Goal: Register for event/course

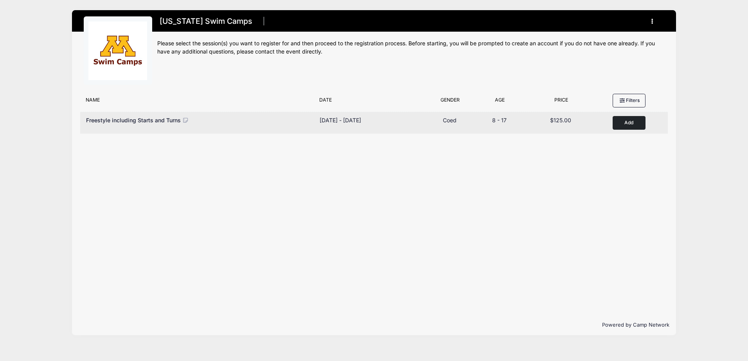
click at [631, 126] on button "Add to Cart" at bounding box center [628, 123] width 33 height 14
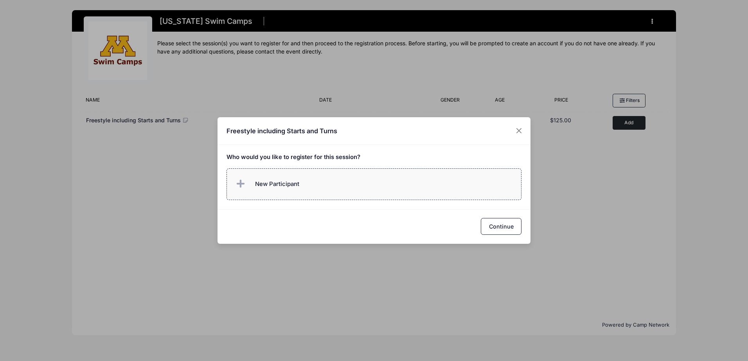
click at [268, 187] on span "New Participant" at bounding box center [277, 184] width 44 height 9
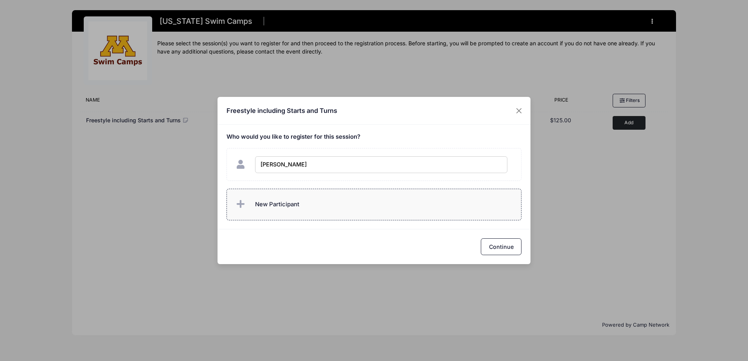
type input "Sophia Nodes"
checkbox input "true"
click at [502, 247] on button "Continue" at bounding box center [501, 247] width 41 height 17
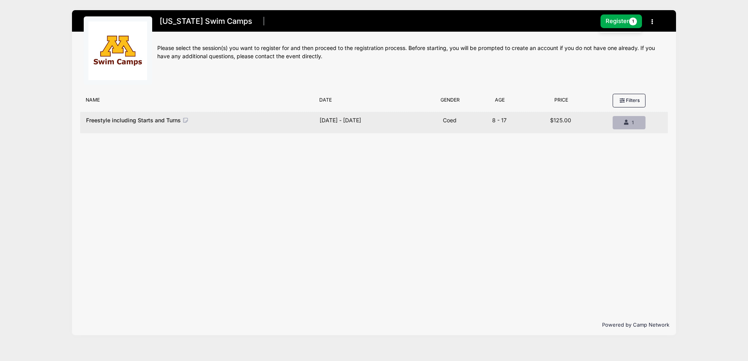
click at [630, 125] on div "1" at bounding box center [629, 122] width 20 height 7
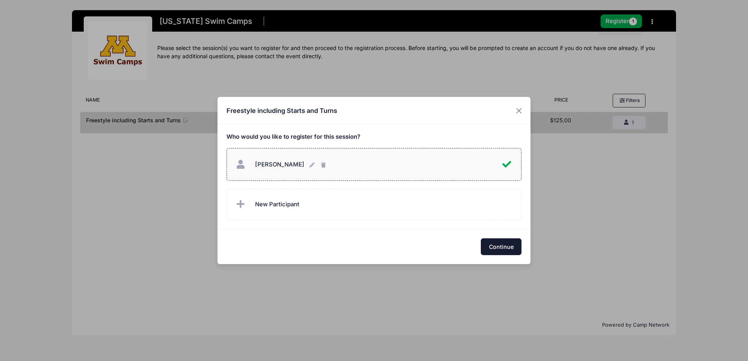
click at [497, 251] on button "Continue" at bounding box center [501, 247] width 41 height 17
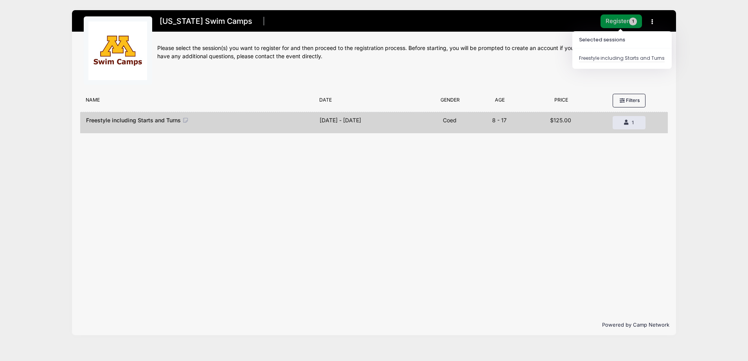
click at [622, 19] on button "Register 1" at bounding box center [620, 21] width 41 height 14
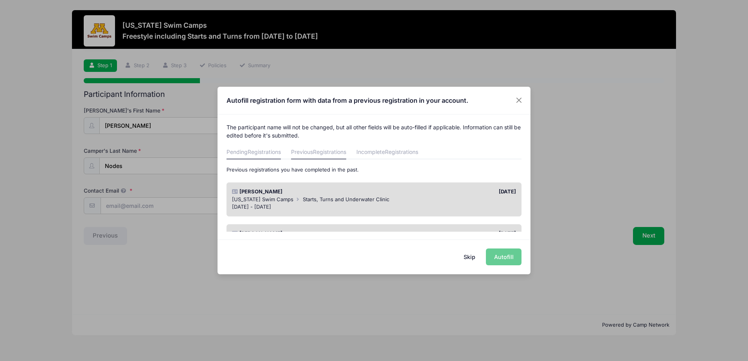
click at [258, 157] on link "Pending Registrations" at bounding box center [253, 152] width 54 height 14
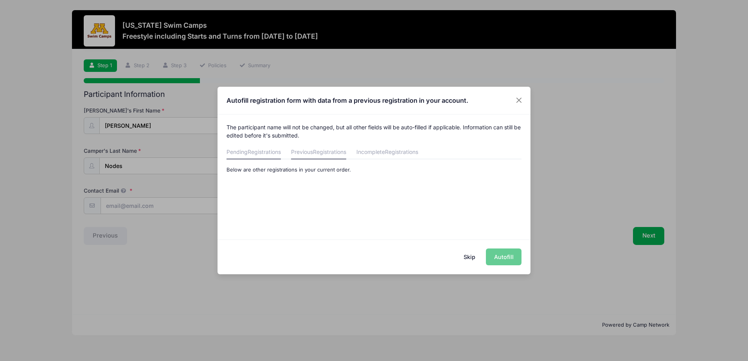
click at [317, 152] on span "Registrations" at bounding box center [329, 152] width 33 height 7
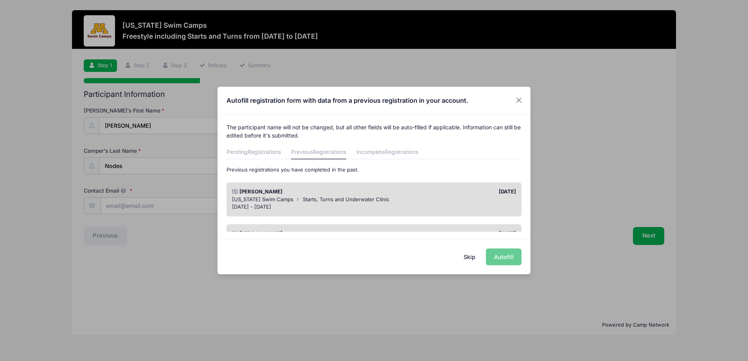
click at [509, 256] on div "Skip Autofill" at bounding box center [373, 257] width 313 height 35
click at [500, 259] on div "Skip Autofill" at bounding box center [373, 257] width 313 height 35
click at [520, 100] on button "Close" at bounding box center [519, 100] width 14 height 14
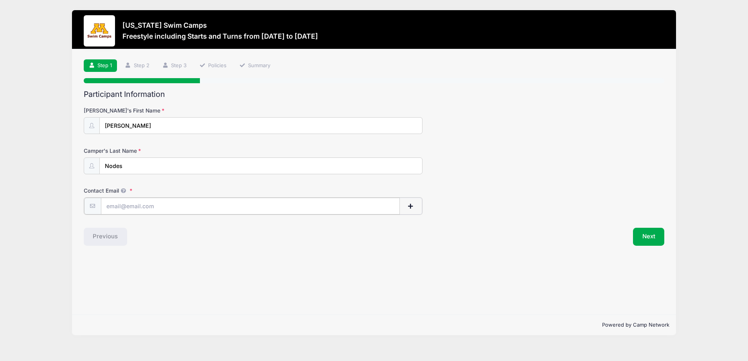
click at [136, 205] on input "Contact Email" at bounding box center [250, 206] width 299 height 17
type input "[PERSON_NAME][EMAIL_ADDRESS][PERSON_NAME][DOMAIN_NAME]"
click at [644, 238] on button "Next" at bounding box center [649, 236] width 32 height 18
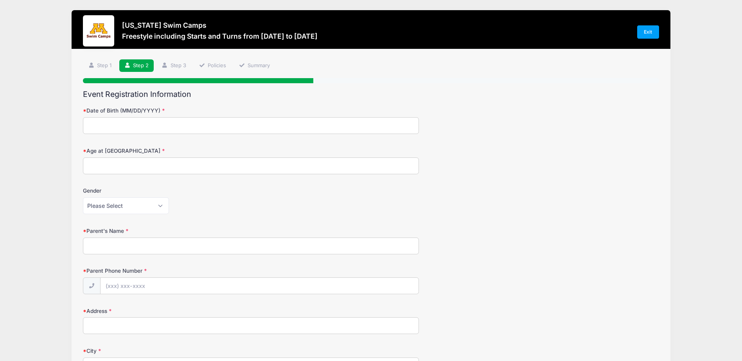
click at [291, 130] on input "Date of Birth (MM/DD/YYYY)" at bounding box center [251, 125] width 336 height 17
type input "[DATE]"
click at [174, 166] on input "Age at [GEOGRAPHIC_DATA]" at bounding box center [251, 166] width 336 height 17
type input "11"
click at [133, 205] on select "Please Select [DEMOGRAPHIC_DATA] [DEMOGRAPHIC_DATA]" at bounding box center [126, 205] width 86 height 17
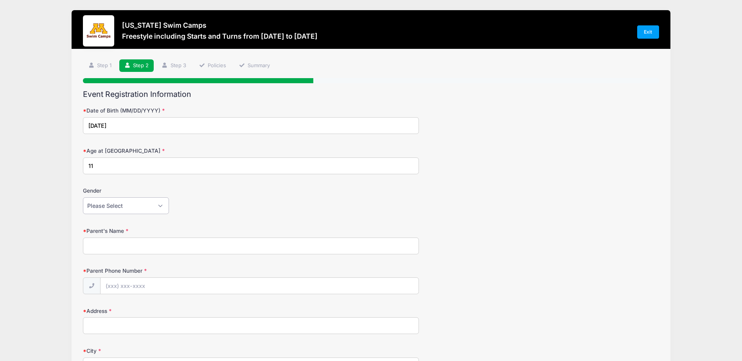
select select "[DEMOGRAPHIC_DATA]"
click at [83, 197] on select "Please Select [DEMOGRAPHIC_DATA] [DEMOGRAPHIC_DATA]" at bounding box center [126, 205] width 86 height 17
click at [117, 246] on input "Parent's Name" at bounding box center [251, 246] width 336 height 17
click at [101, 68] on link "Step 1" at bounding box center [100, 65] width 34 height 13
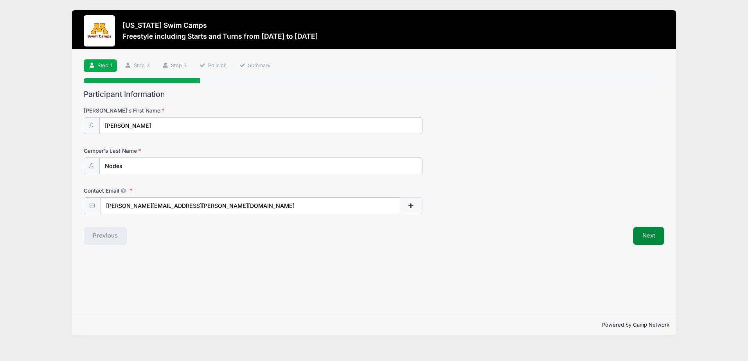
click at [644, 238] on button "Next" at bounding box center [649, 236] width 32 height 18
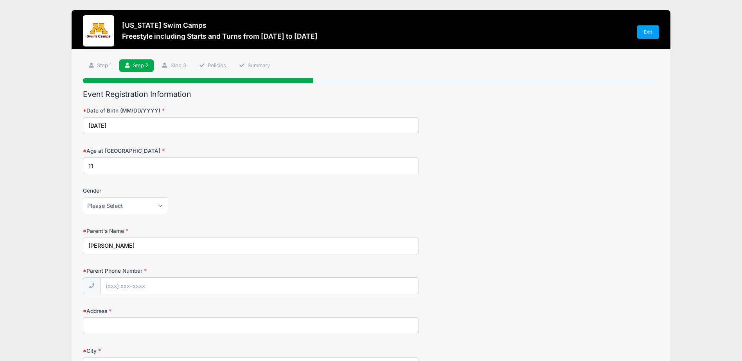
click at [158, 246] on input "[PERSON_NAME]" at bounding box center [251, 246] width 336 height 17
type input "[PERSON_NAME]-Nodes"
type input "[PHONE_NUMBER]"
click at [126, 331] on input "Address" at bounding box center [251, 325] width 336 height 17
type input "[STREET_ADDRESS]"
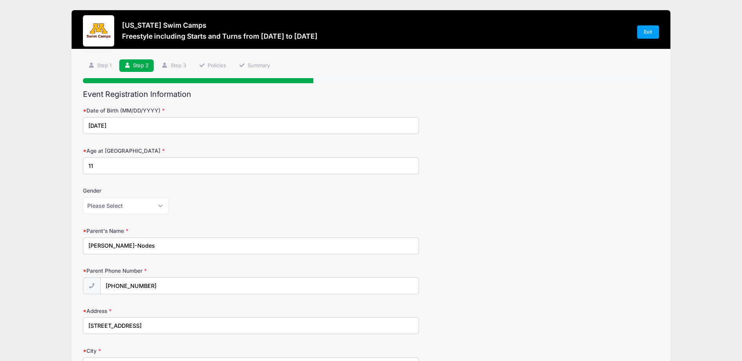
type input "Saint [PERSON_NAME]"
select select "MN"
type input "55113"
type input "[PERSON_NAME]-Nodes"
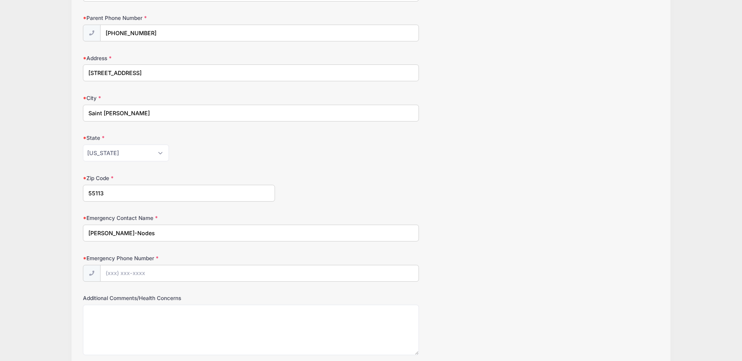
scroll to position [261, 0]
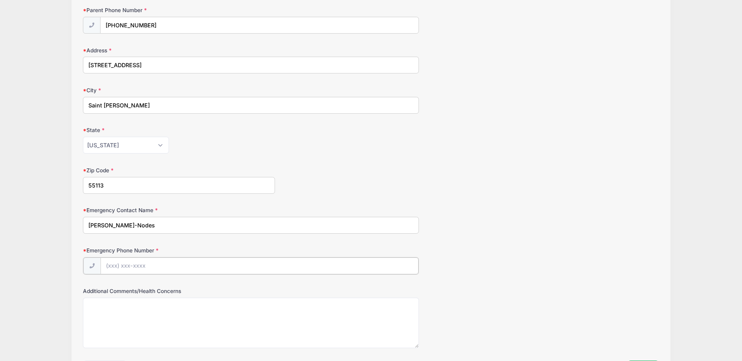
click at [353, 267] on input "Emergency Phone Number" at bounding box center [259, 266] width 318 height 17
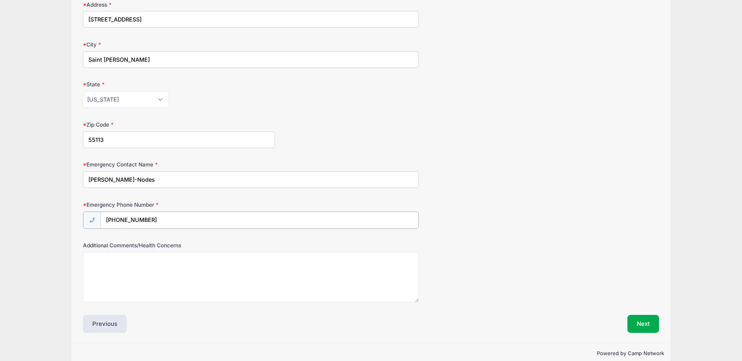
scroll to position [319, 0]
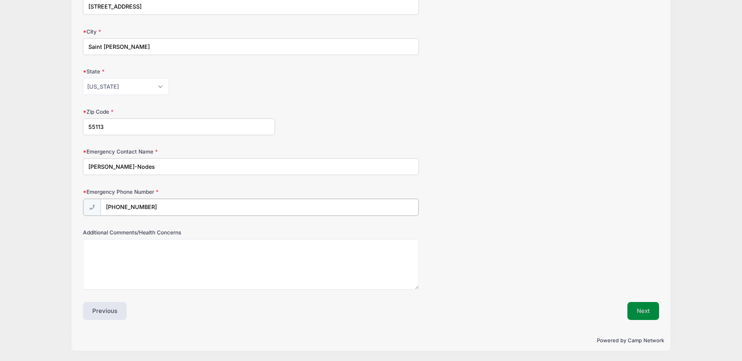
type input "[PHONE_NUMBER]"
click at [640, 308] on button "Next" at bounding box center [643, 311] width 32 height 18
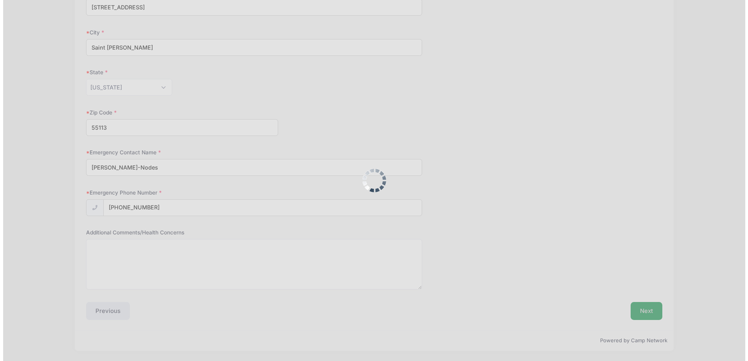
scroll to position [0, 0]
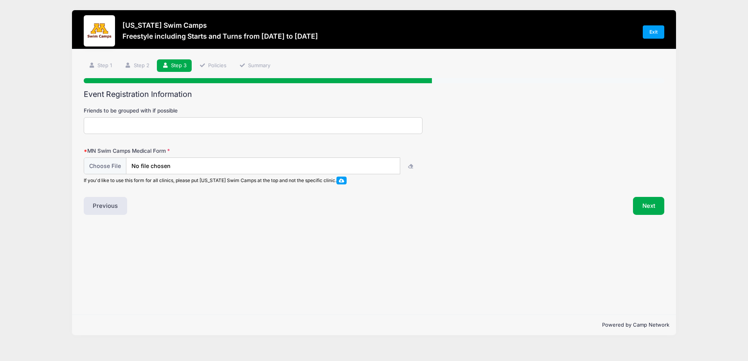
click at [373, 125] on input "Friends to be grouped with if possible" at bounding box center [253, 125] width 339 height 17
type input "[PERSON_NAME]"
click at [195, 167] on input "file" at bounding box center [242, 166] width 316 height 17
click at [110, 166] on input "file" at bounding box center [242, 166] width 316 height 17
type input "C:\fakepath\FreeStyle Camp.pdf"
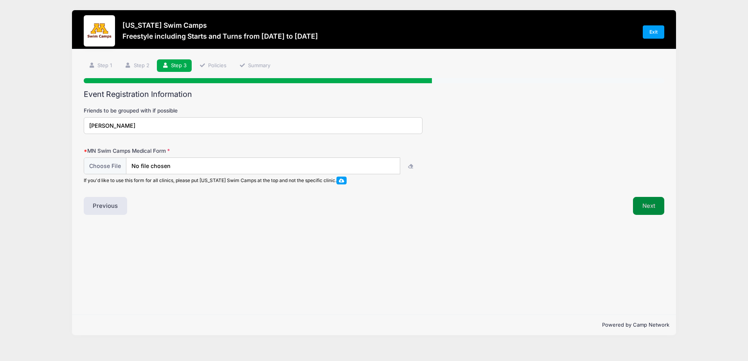
click at [648, 204] on button "Next" at bounding box center [649, 206] width 32 height 18
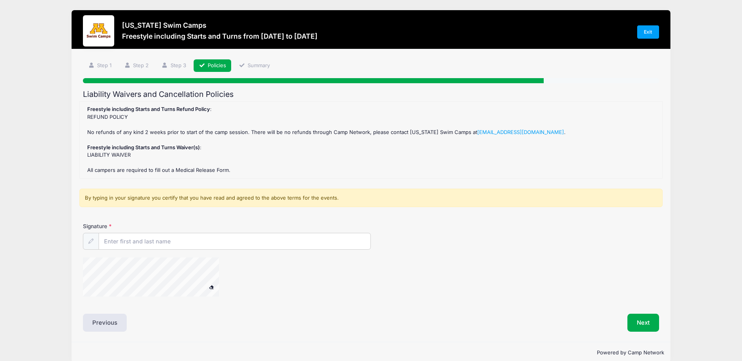
scroll to position [12, 0]
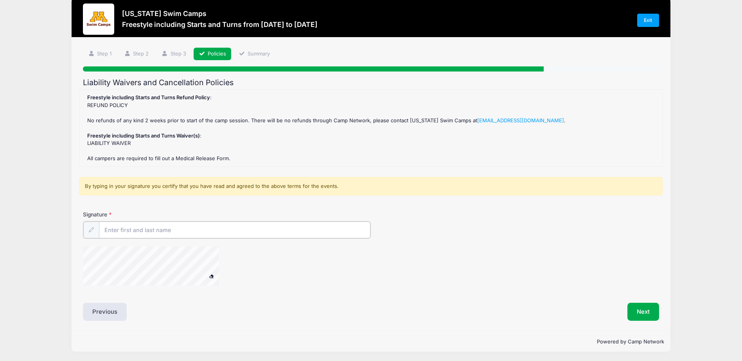
click at [125, 230] on input "Signature" at bounding box center [234, 230] width 271 height 17
type input "[PERSON_NAME]-Nodes"
click at [99, 288] on div at bounding box center [161, 267] width 156 height 41
click at [211, 277] on span at bounding box center [210, 275] width 5 height 4
click at [631, 316] on button "Next" at bounding box center [643, 311] width 32 height 18
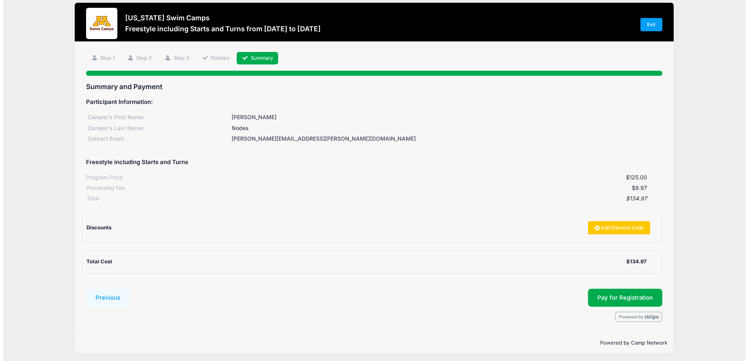
scroll to position [9, 0]
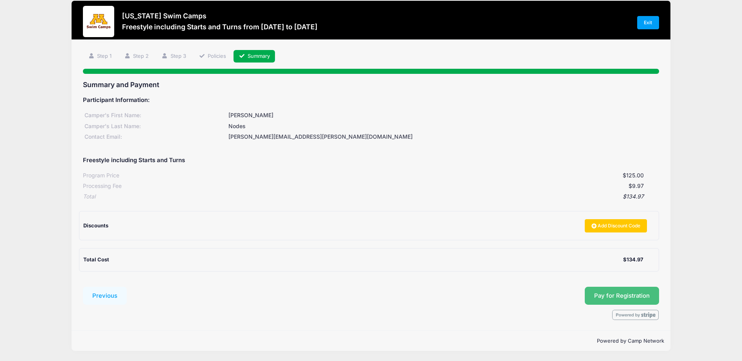
click at [633, 297] on button "Pay for Registration" at bounding box center [622, 296] width 74 height 18
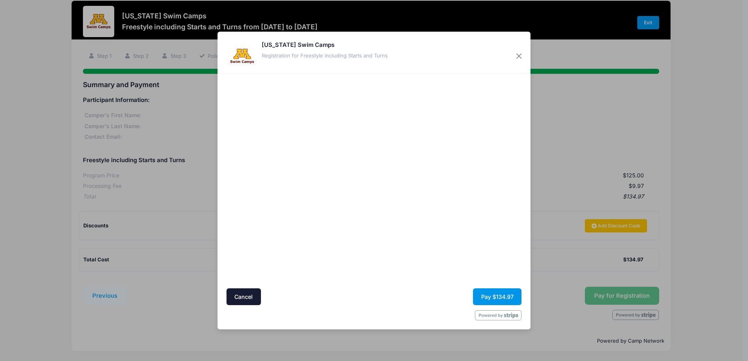
click at [500, 297] on button "Pay $134.97" at bounding box center [497, 297] width 48 height 17
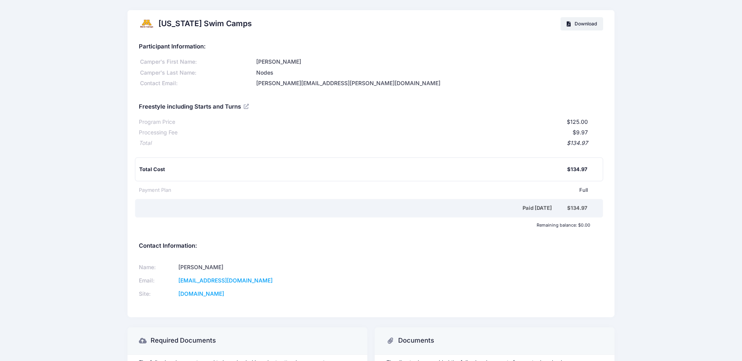
click at [665, 221] on div "[US_STATE] Swim Camps Download Participant Information: [PERSON_NAME]'s First N…" at bounding box center [371, 207] width 742 height 395
